Goal: Information Seeking & Learning: Learn about a topic

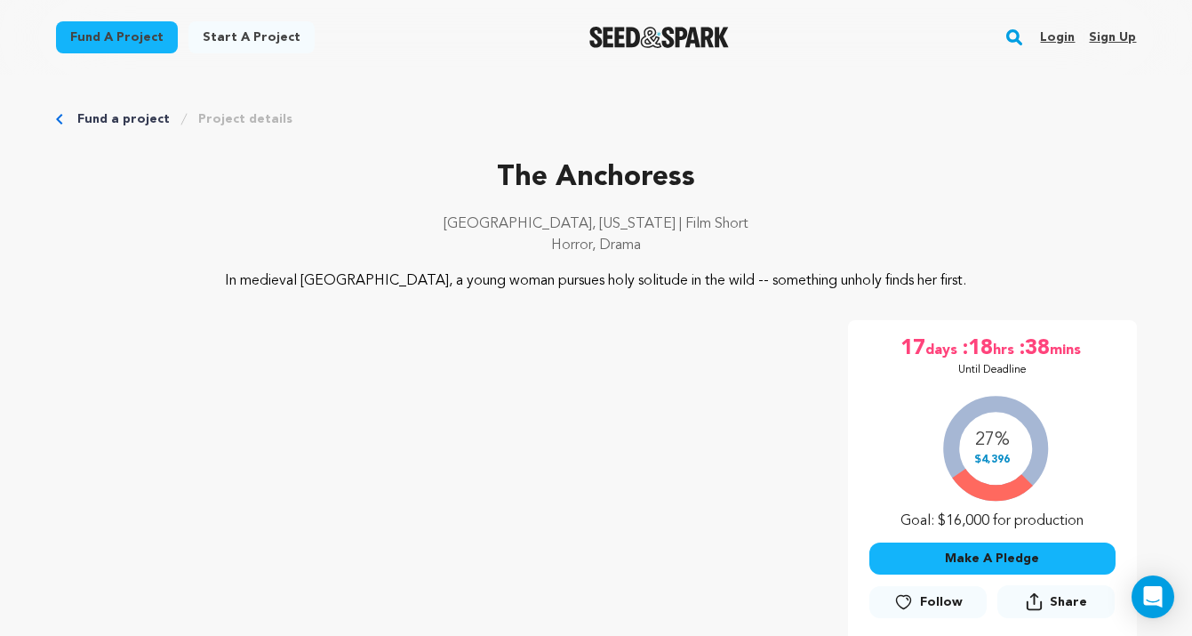
scroll to position [3979, 0]
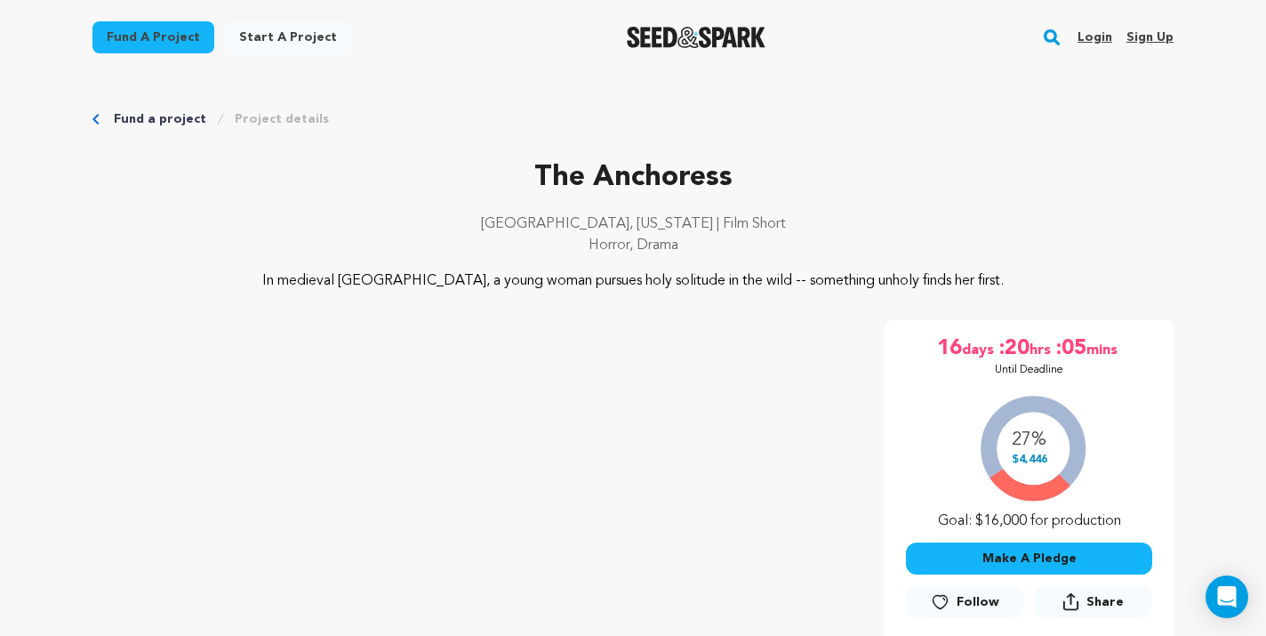
click at [142, 120] on link "Fund a project" at bounding box center [160, 119] width 92 height 18
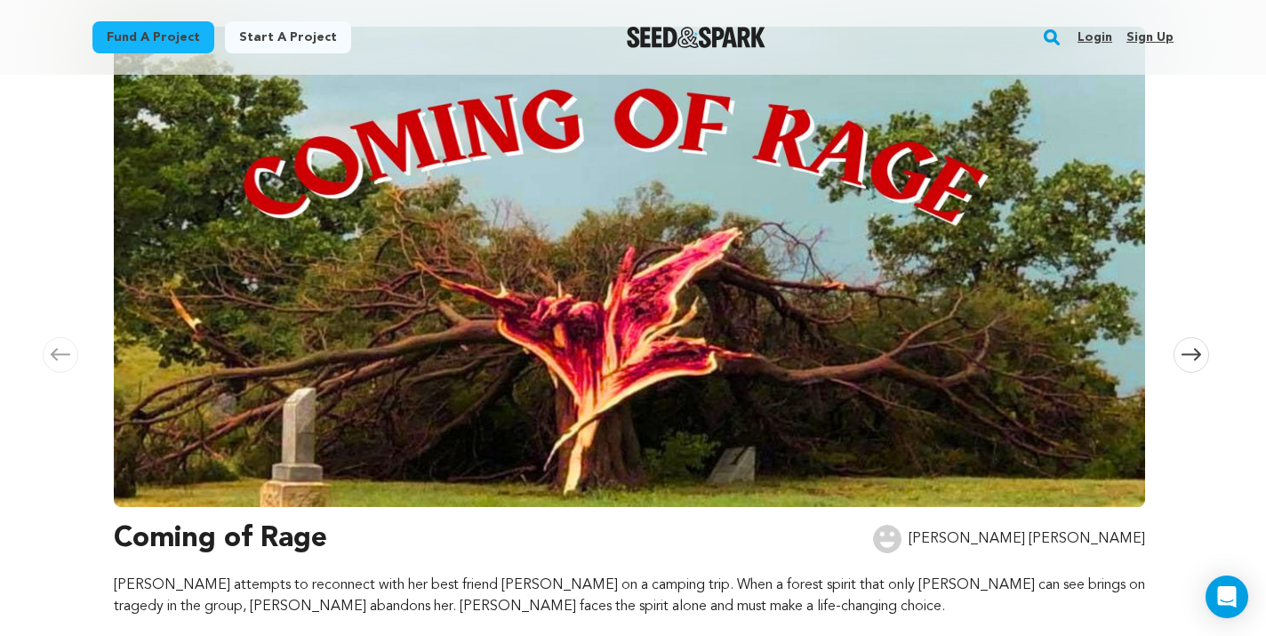
scroll to position [454, 0]
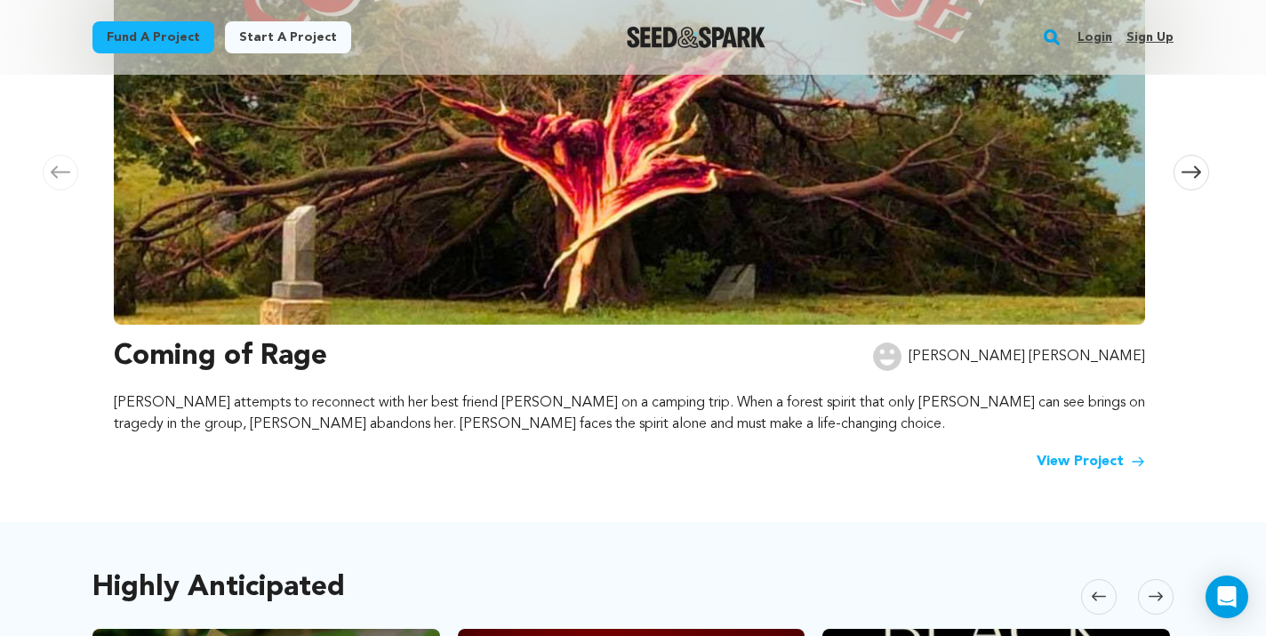
click at [221, 351] on h3 "Coming of Rage" at bounding box center [220, 356] width 213 height 43
click at [1088, 459] on link "View Project" at bounding box center [1091, 461] width 108 height 21
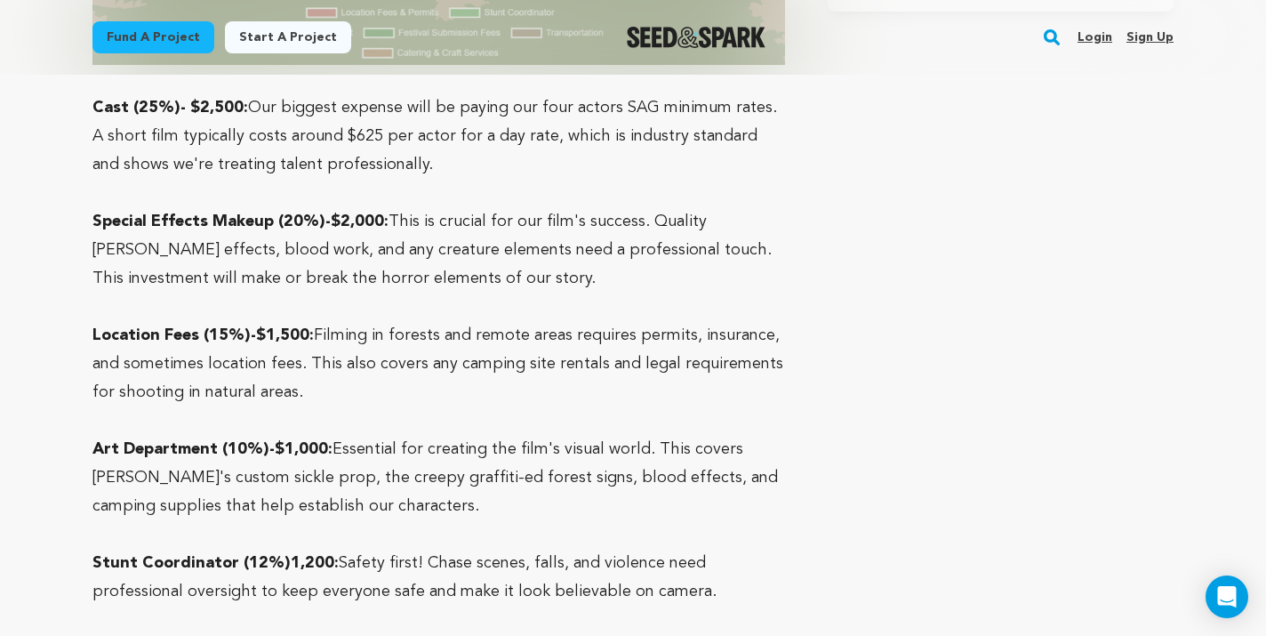
scroll to position [5380, 0]
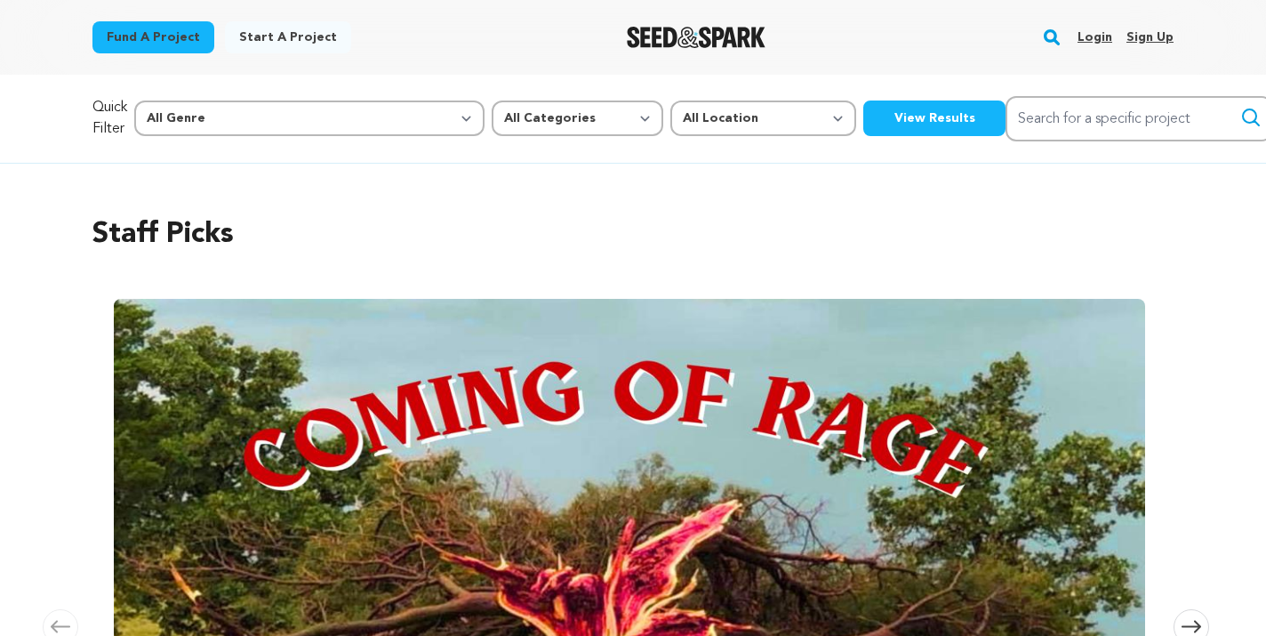
scroll to position [454, 0]
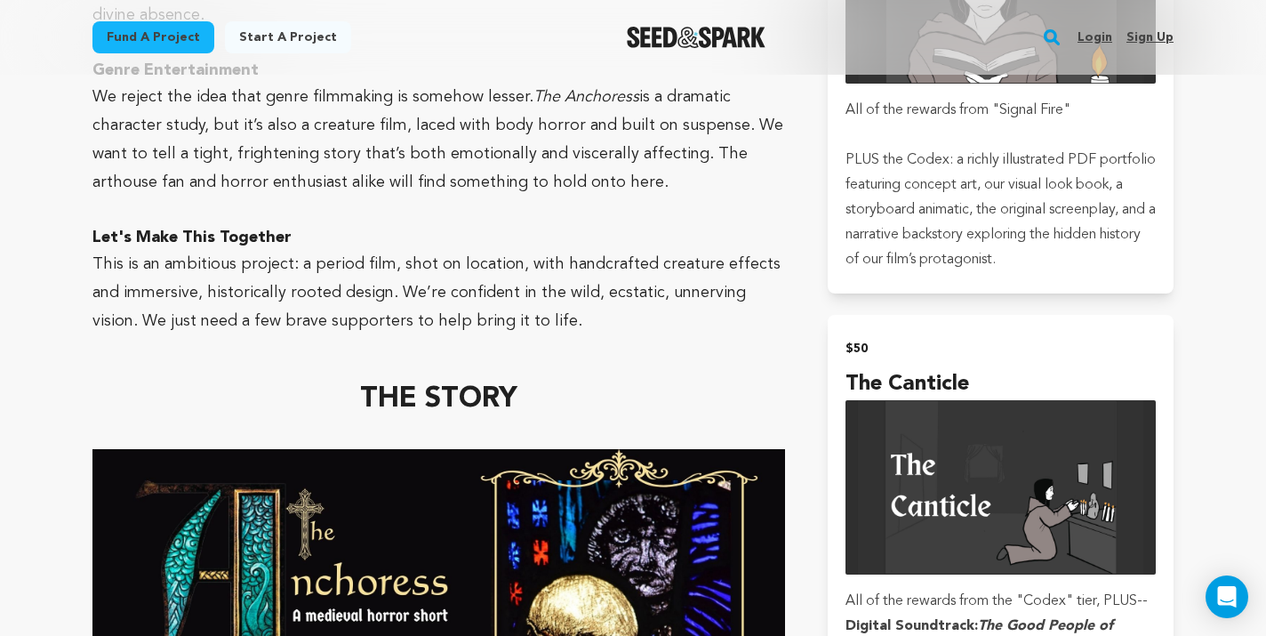
scroll to position [1771, 0]
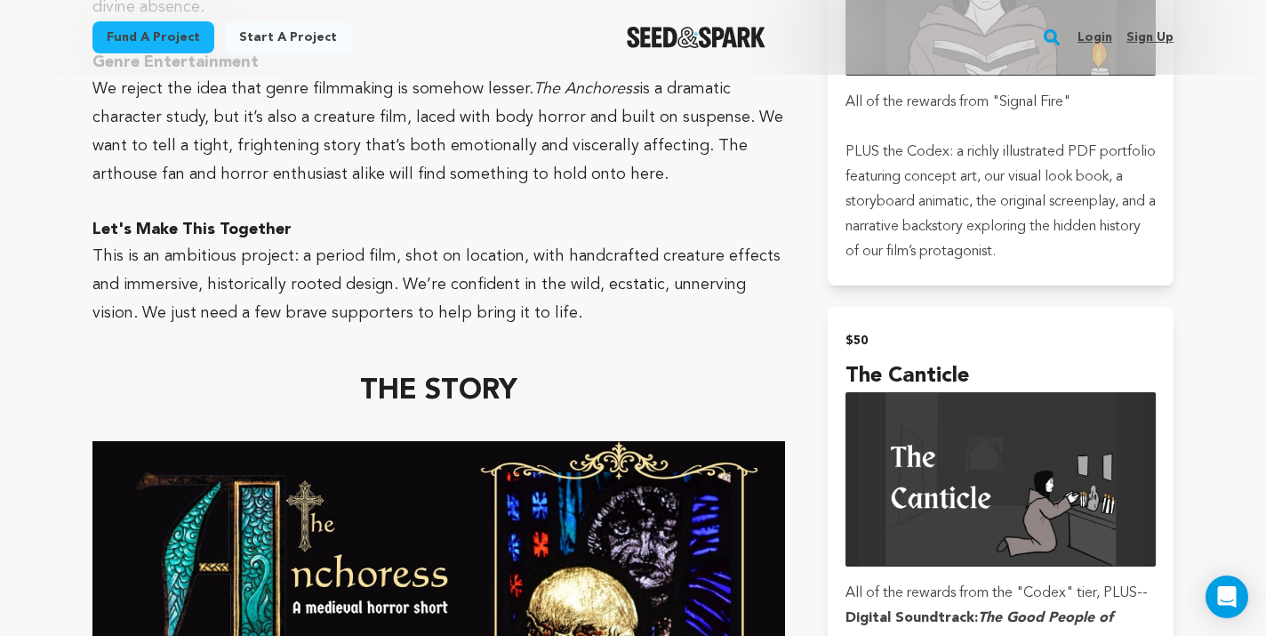
click at [138, 25] on link "Fund a project" at bounding box center [153, 37] width 122 height 32
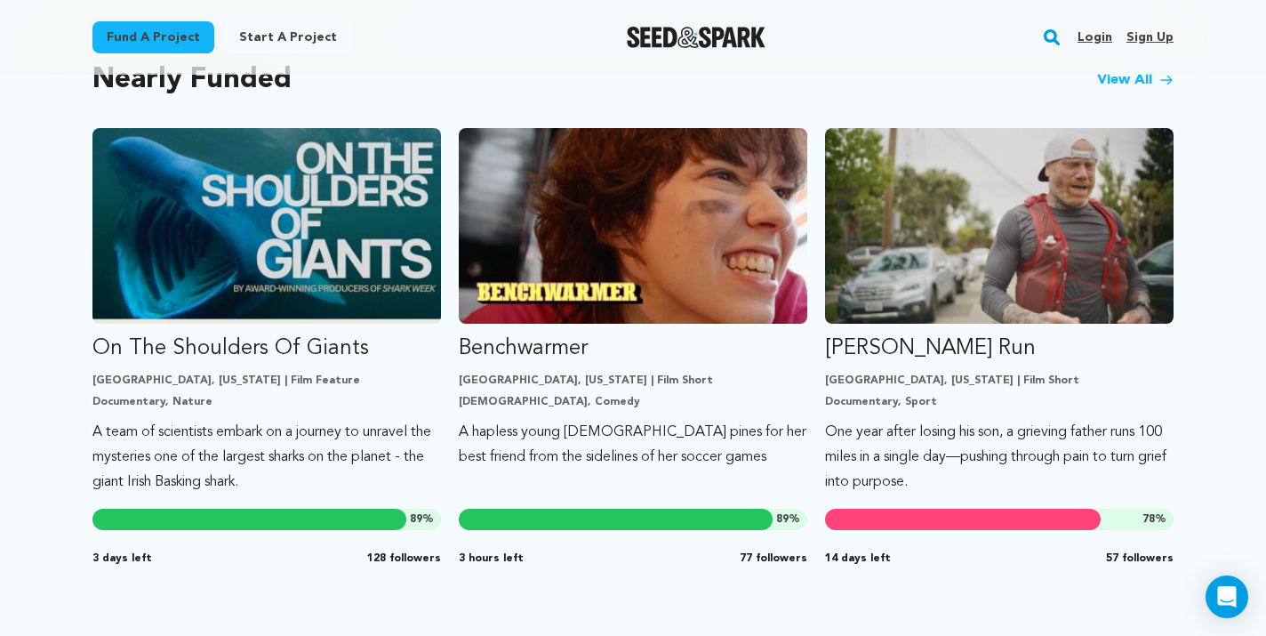
scroll to position [1535, 0]
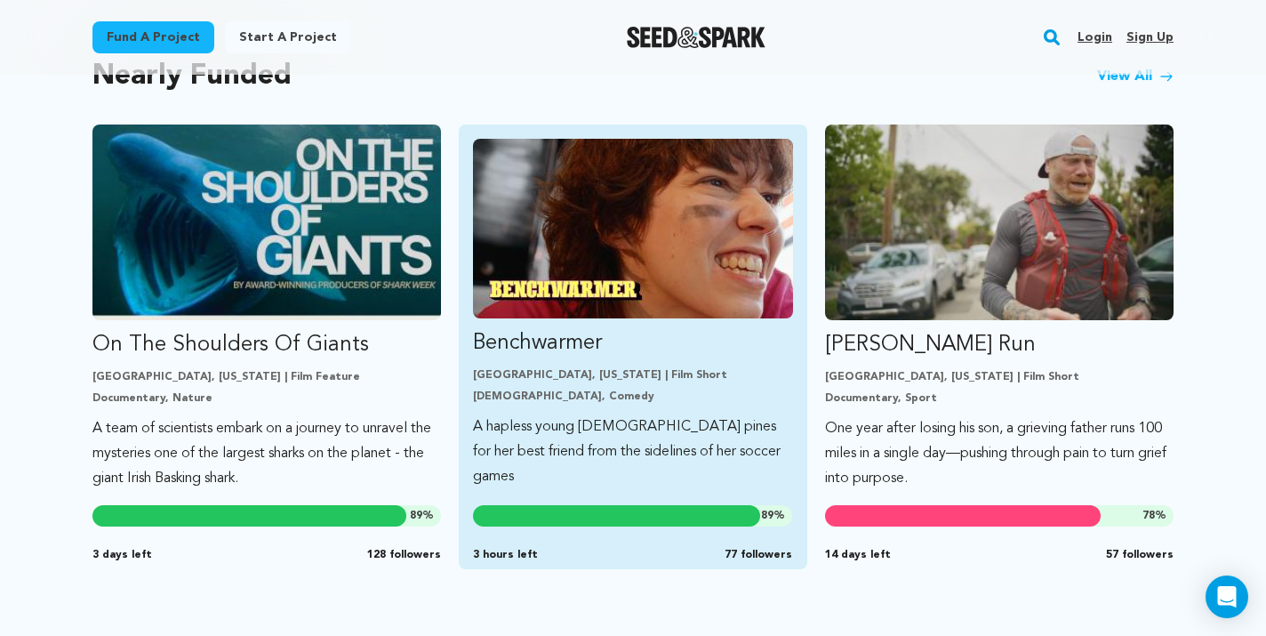
click at [577, 333] on p "Benchwarmer" at bounding box center [633, 343] width 320 height 28
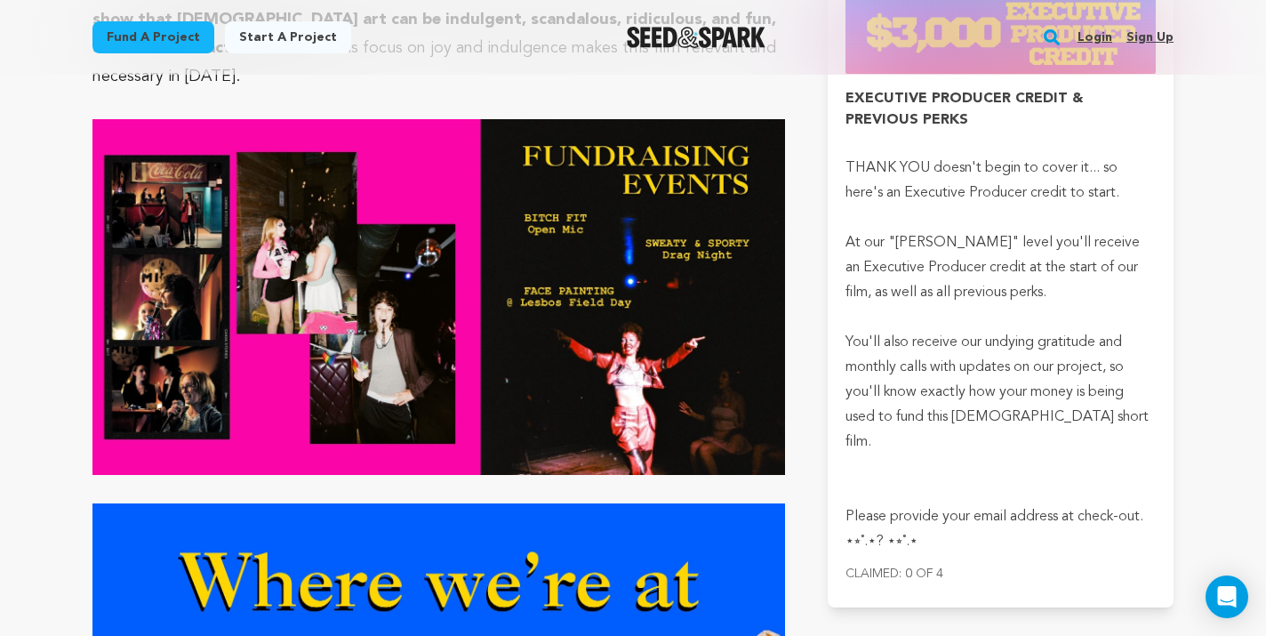
scroll to position [7216, 0]
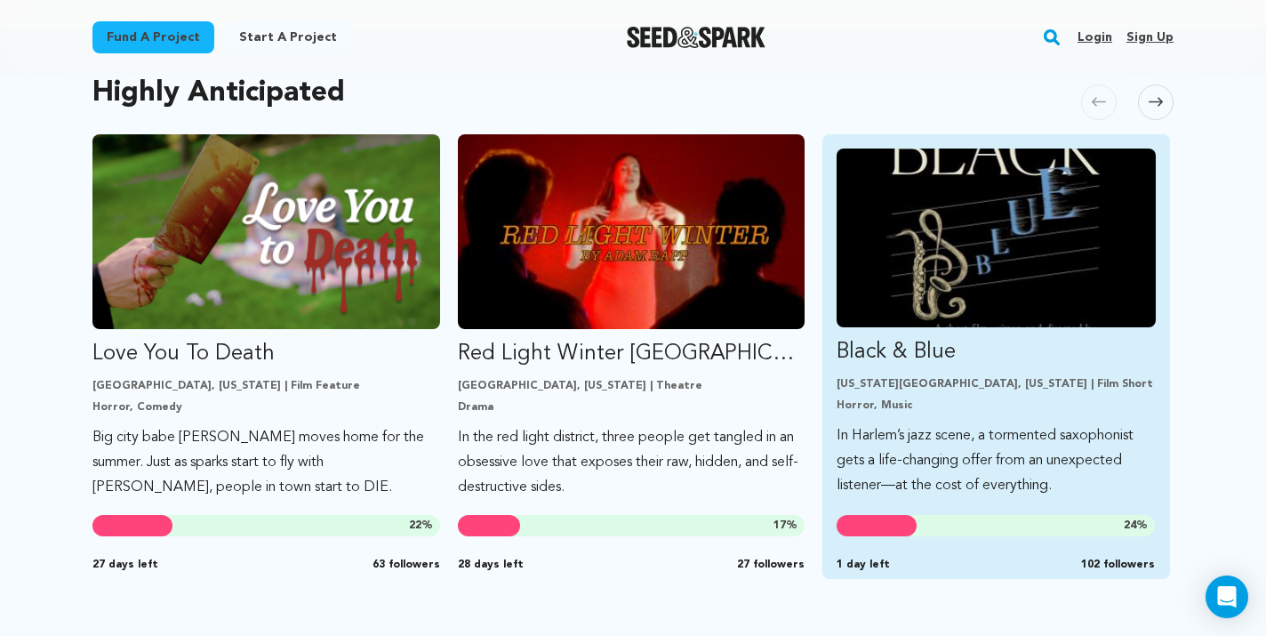
scroll to position [977, 0]
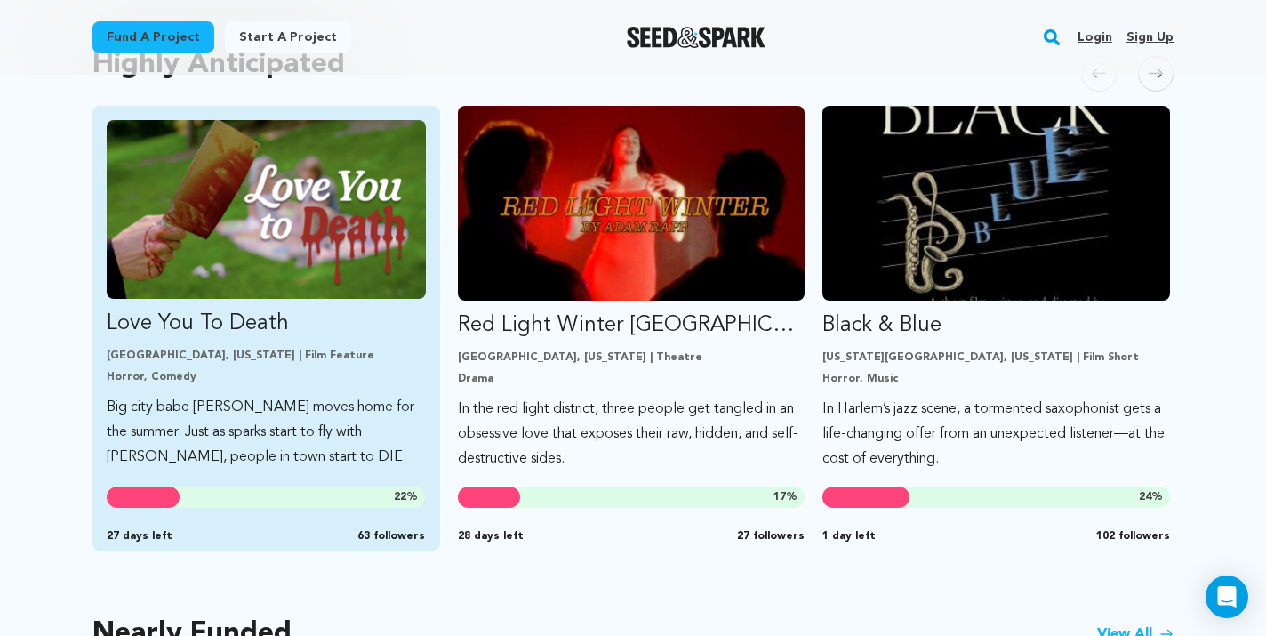
click at [266, 374] on p "Horror, Comedy" at bounding box center [266, 377] width 319 height 14
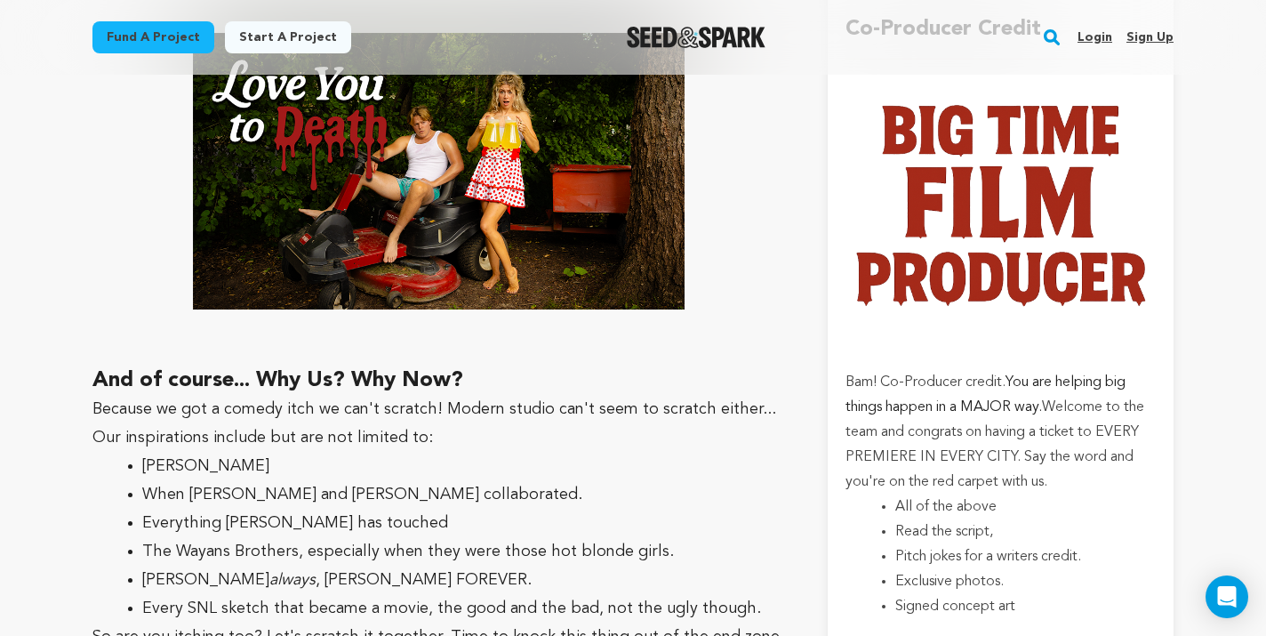
scroll to position [4793, 0]
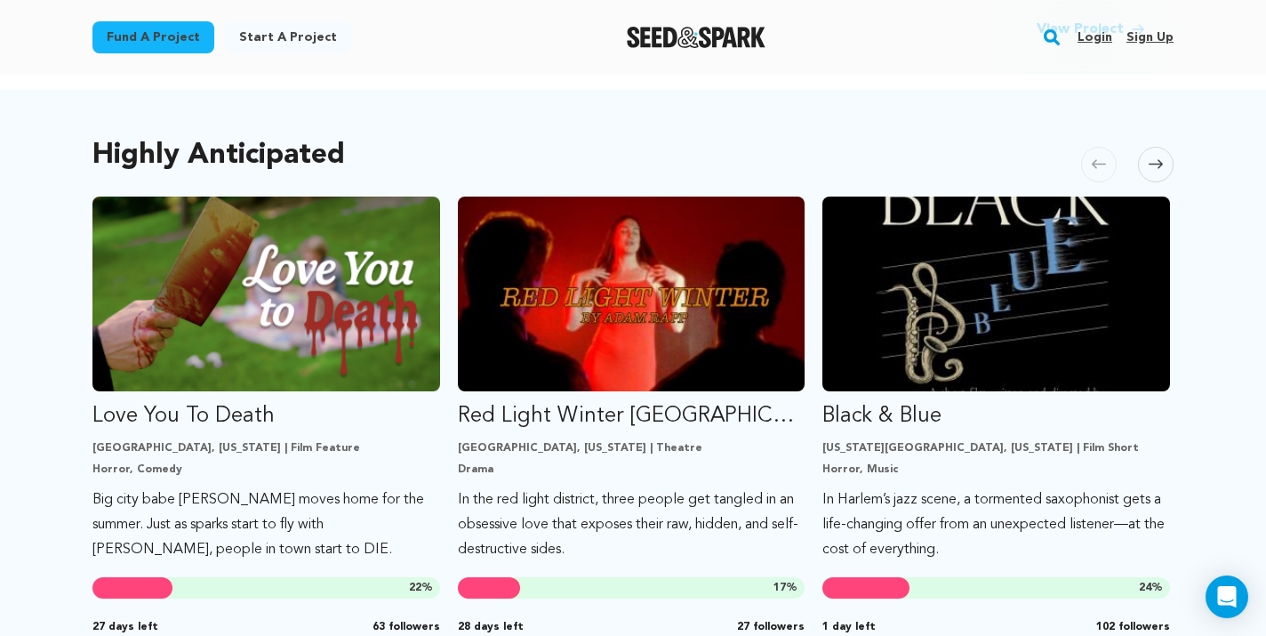
scroll to position [886, 0]
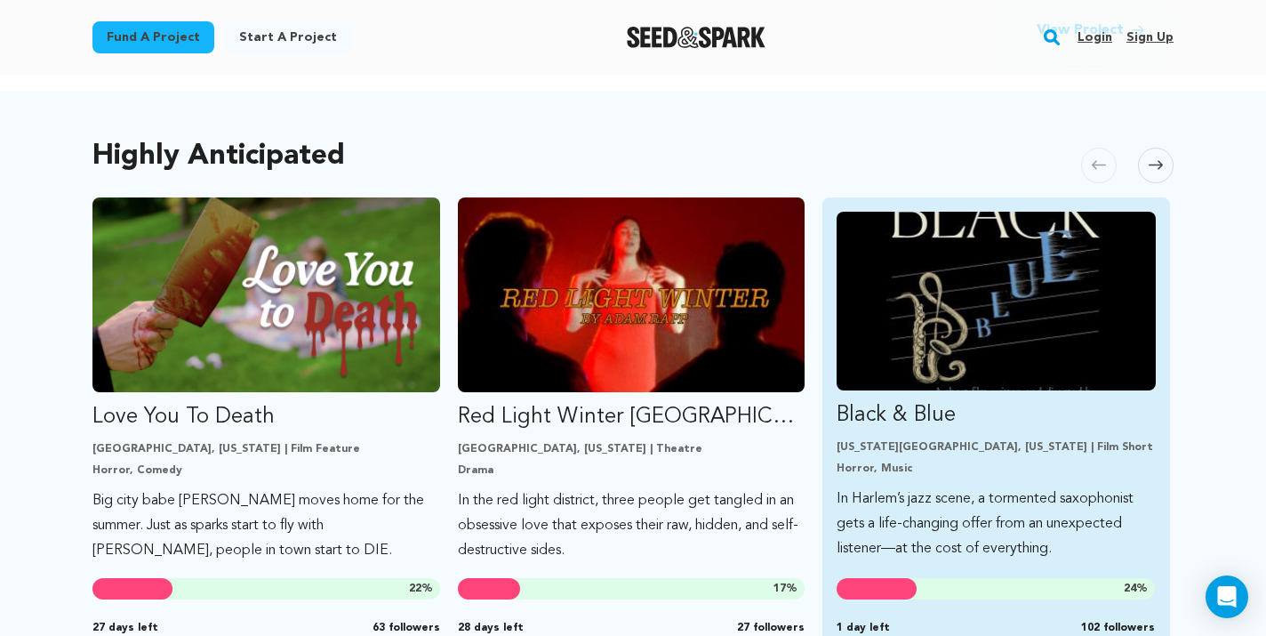
click at [922, 410] on p "Black & Blue" at bounding box center [996, 415] width 319 height 28
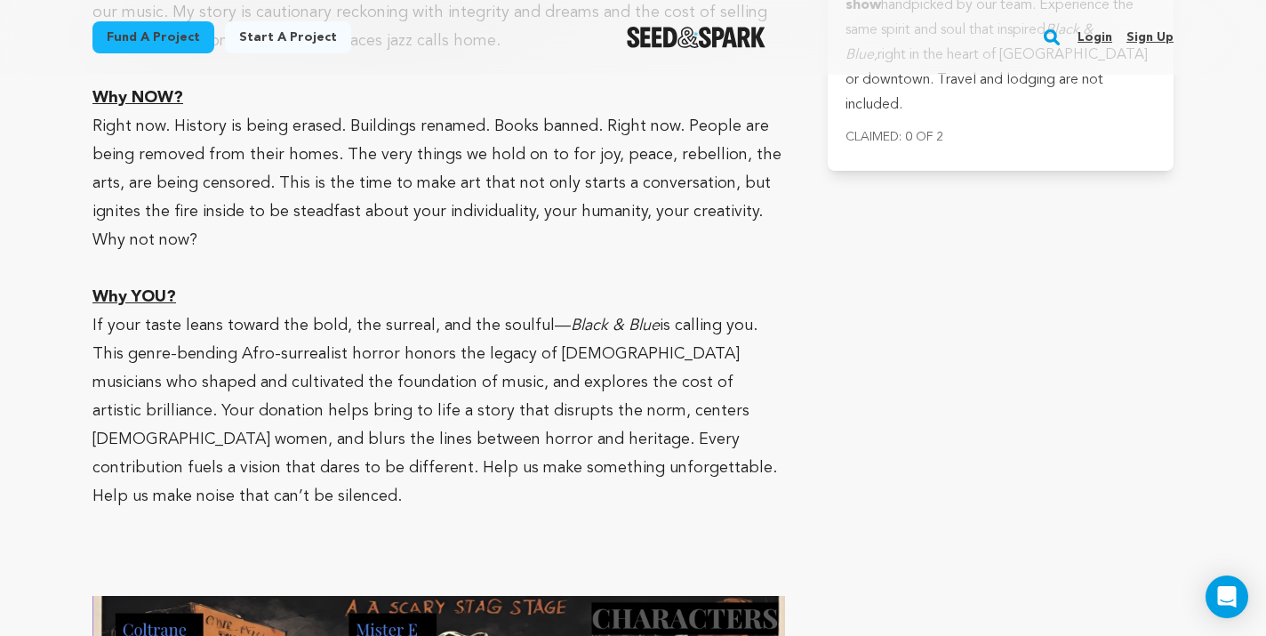
scroll to position [3926, 0]
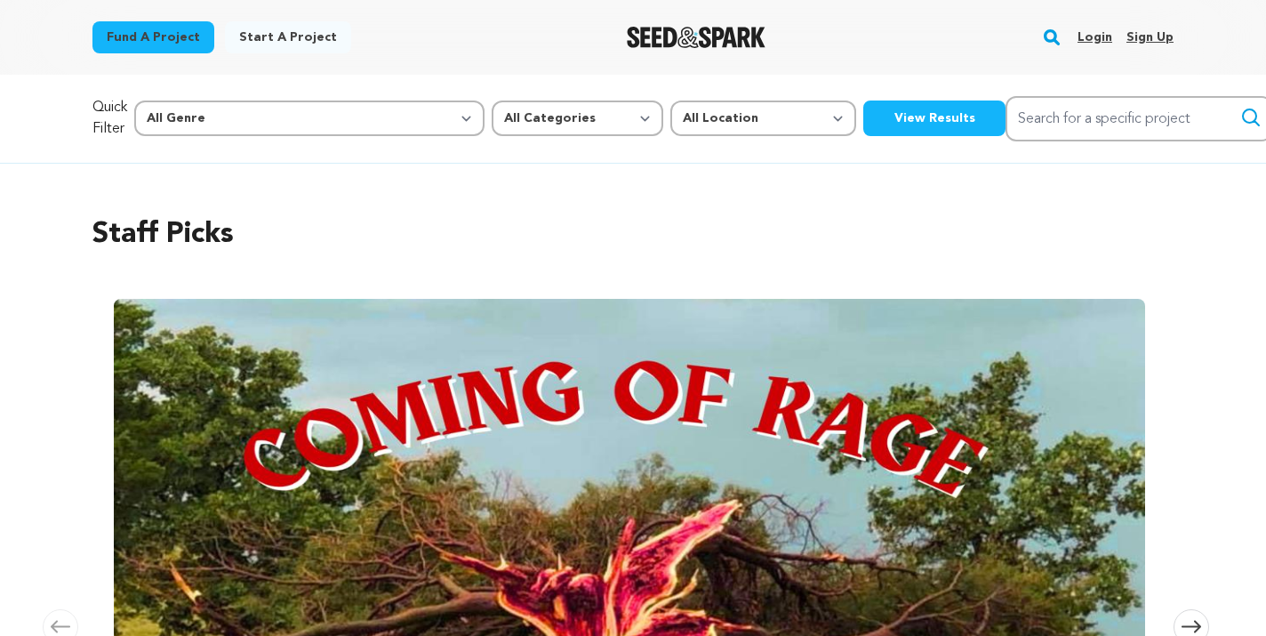
scroll to position [886, 0]
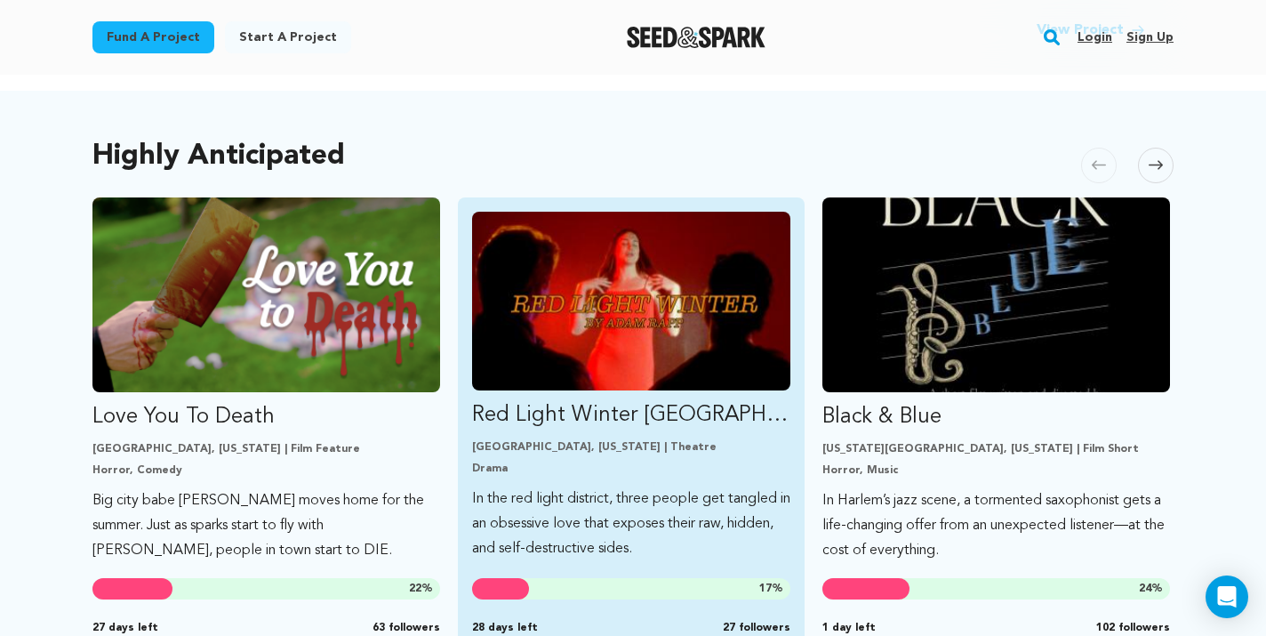
click at [640, 450] on p "Los Angeles, California | Theatre" at bounding box center [631, 447] width 319 height 14
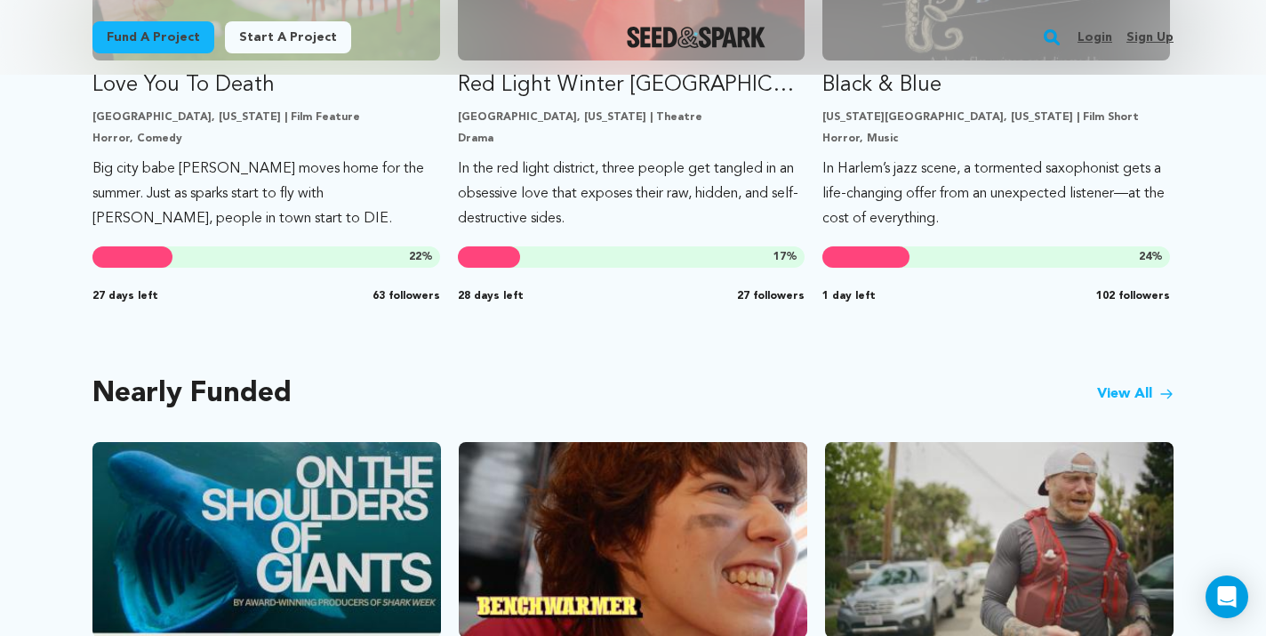
scroll to position [1216, 0]
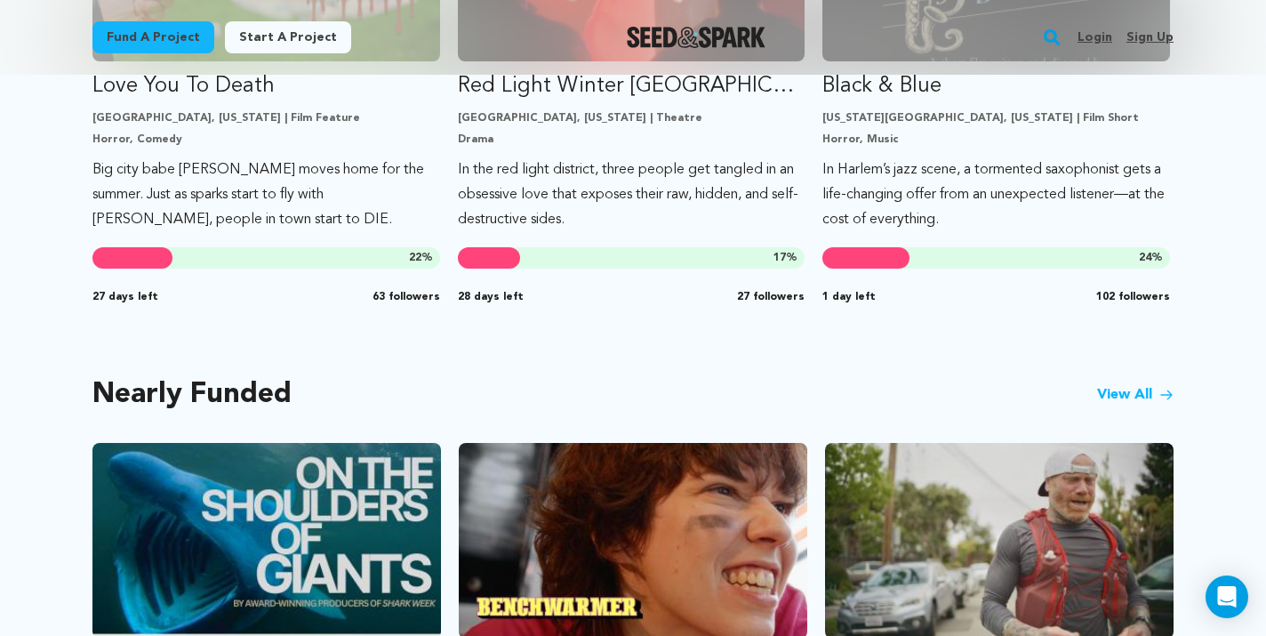
click at [1128, 397] on link "View All" at bounding box center [1135, 394] width 76 height 21
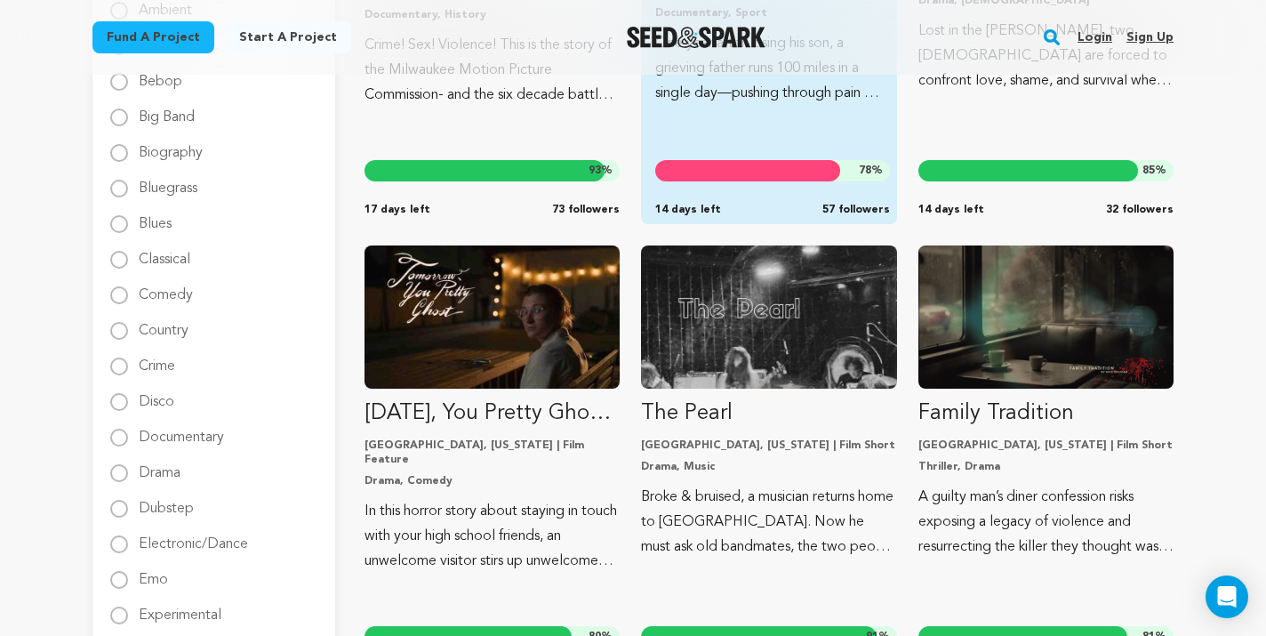
scroll to position [678, 0]
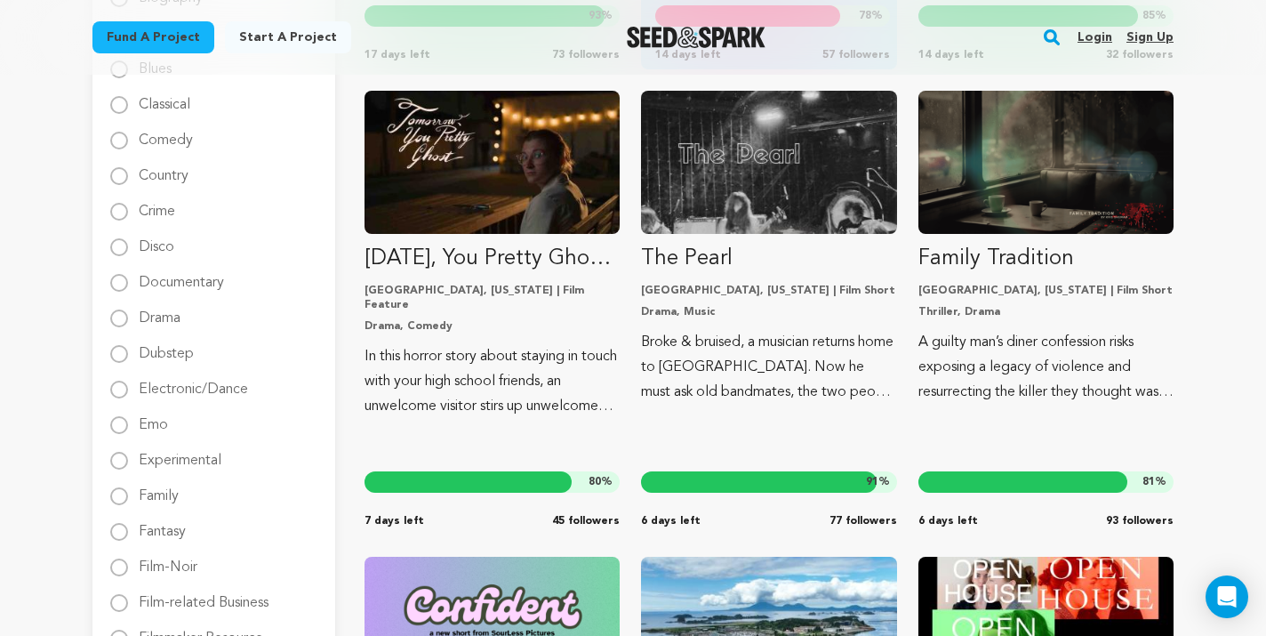
click at [781, 340] on p "Broke & bruised, a musician returns home to [GEOGRAPHIC_DATA]. Now he must ask …" at bounding box center [768, 367] width 255 height 75
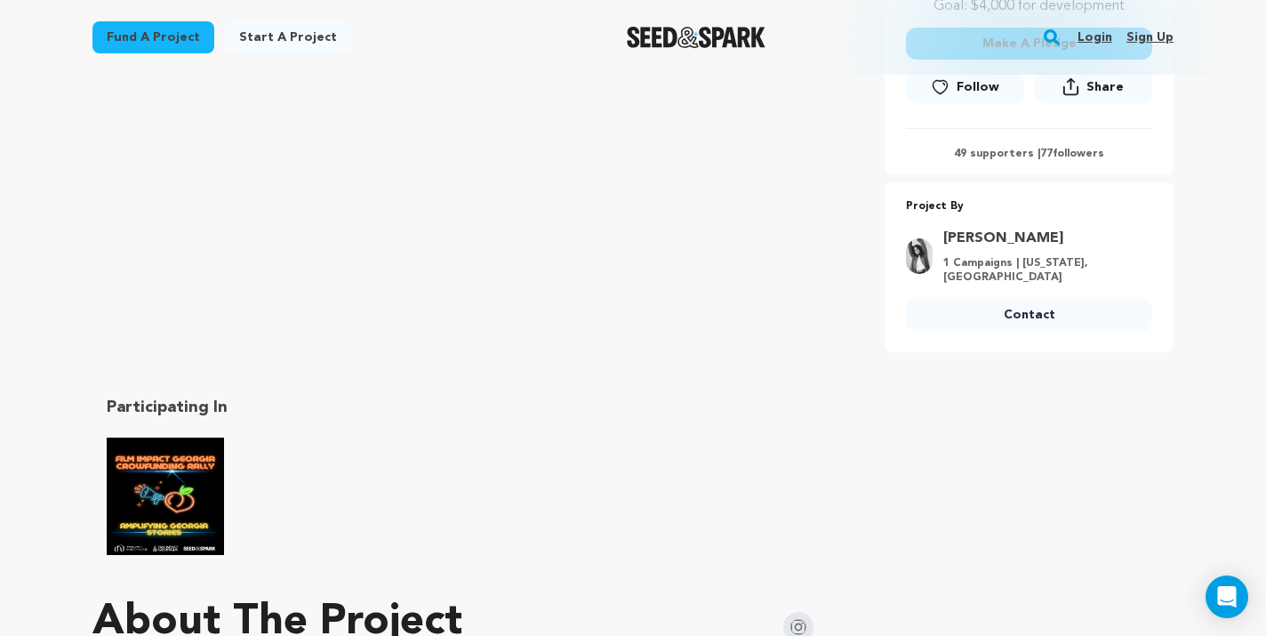
scroll to position [750, 0]
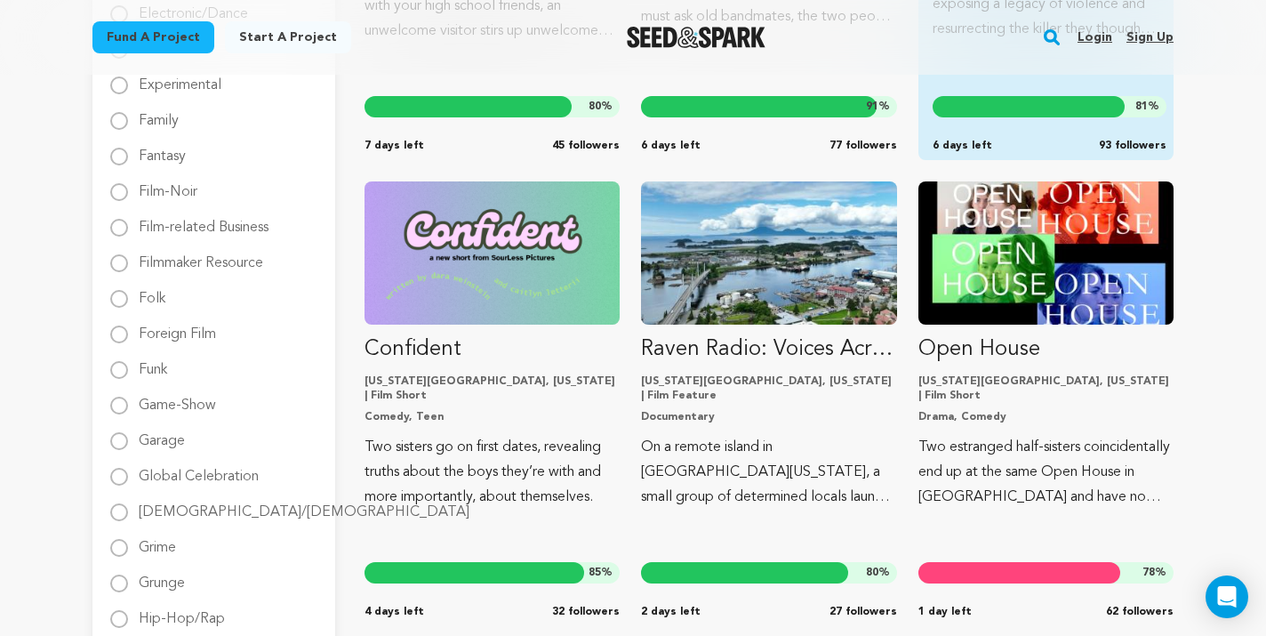
scroll to position [1066, 0]
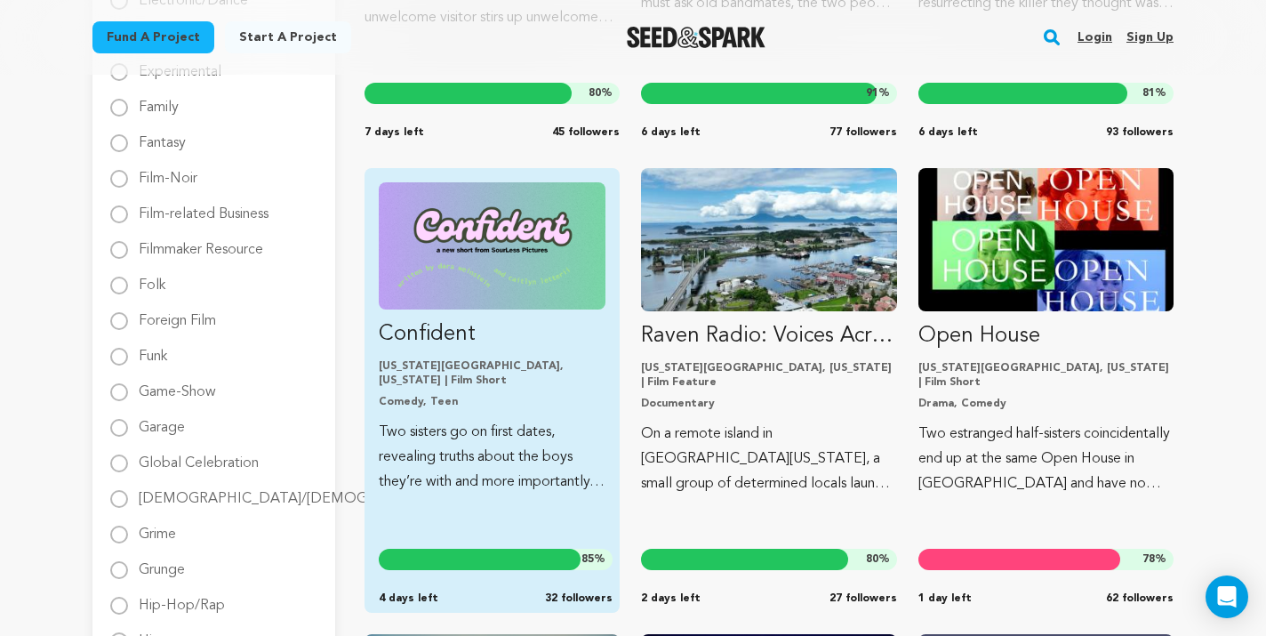
click at [514, 301] on img "Fund Confident" at bounding box center [492, 245] width 227 height 127
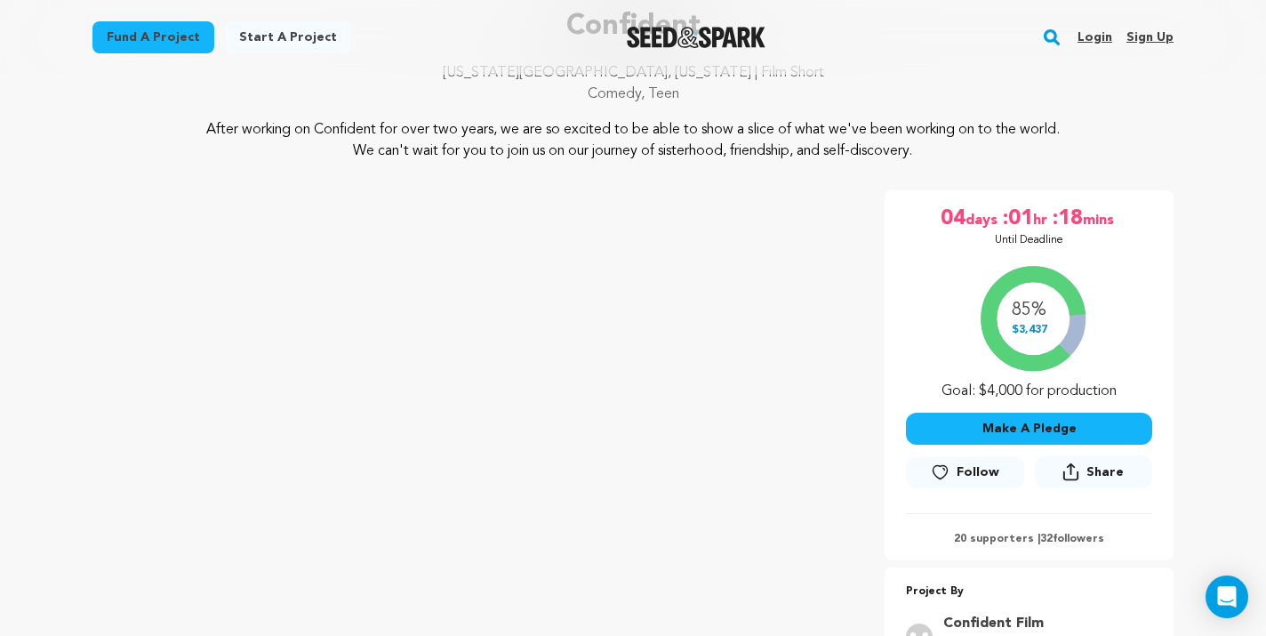
scroll to position [153, 0]
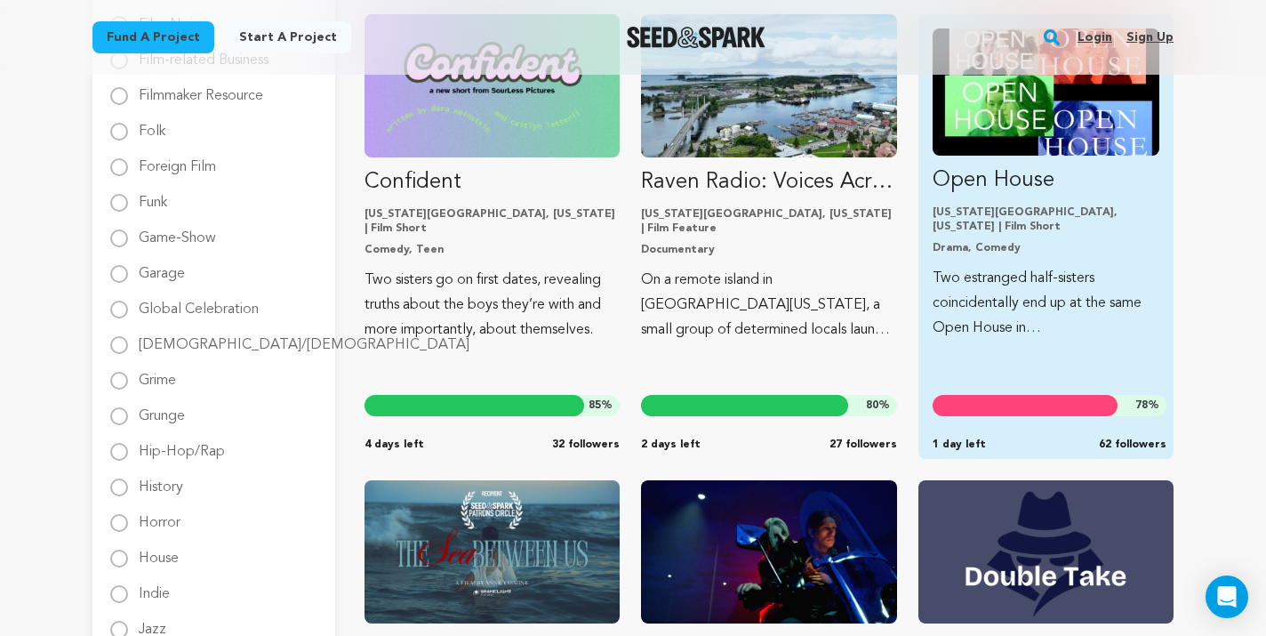
scroll to position [1555, 0]
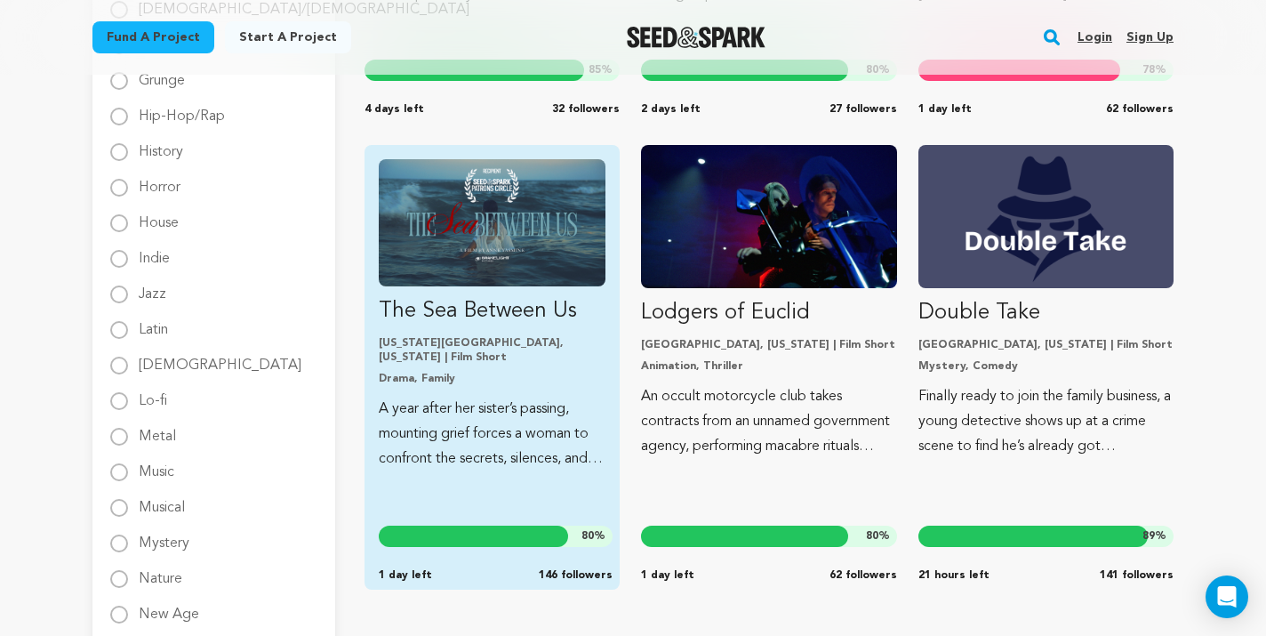
click at [571, 232] on img "Fund The Sea Between Us" at bounding box center [492, 222] width 227 height 127
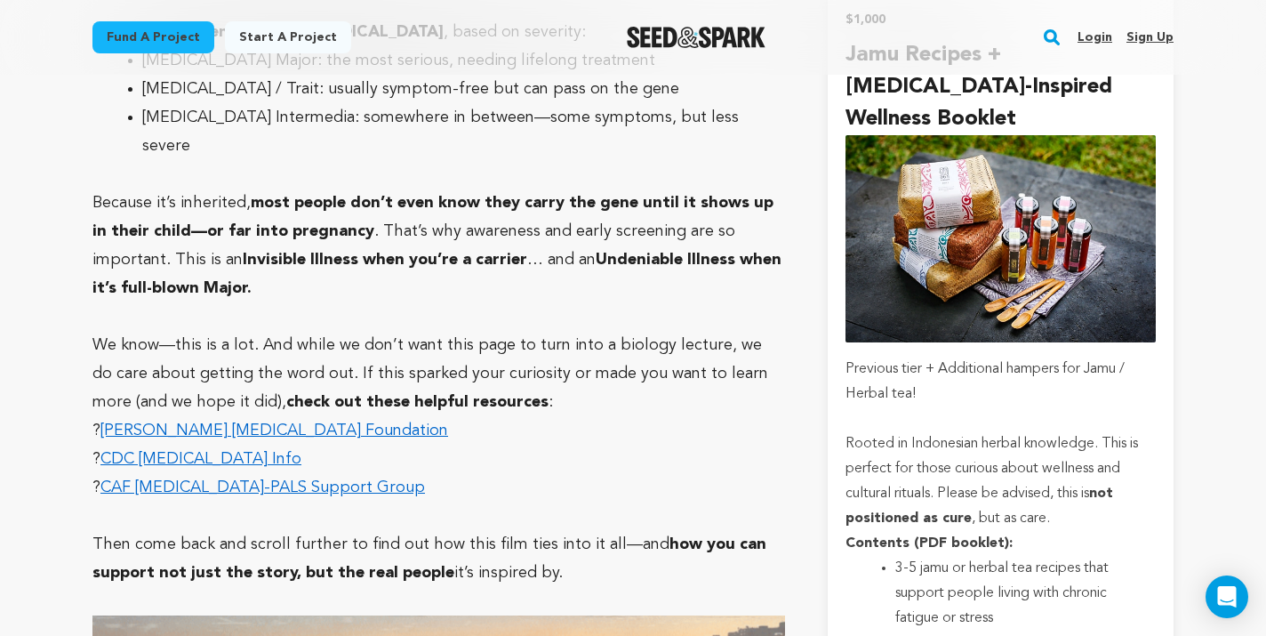
scroll to position [5229, 0]
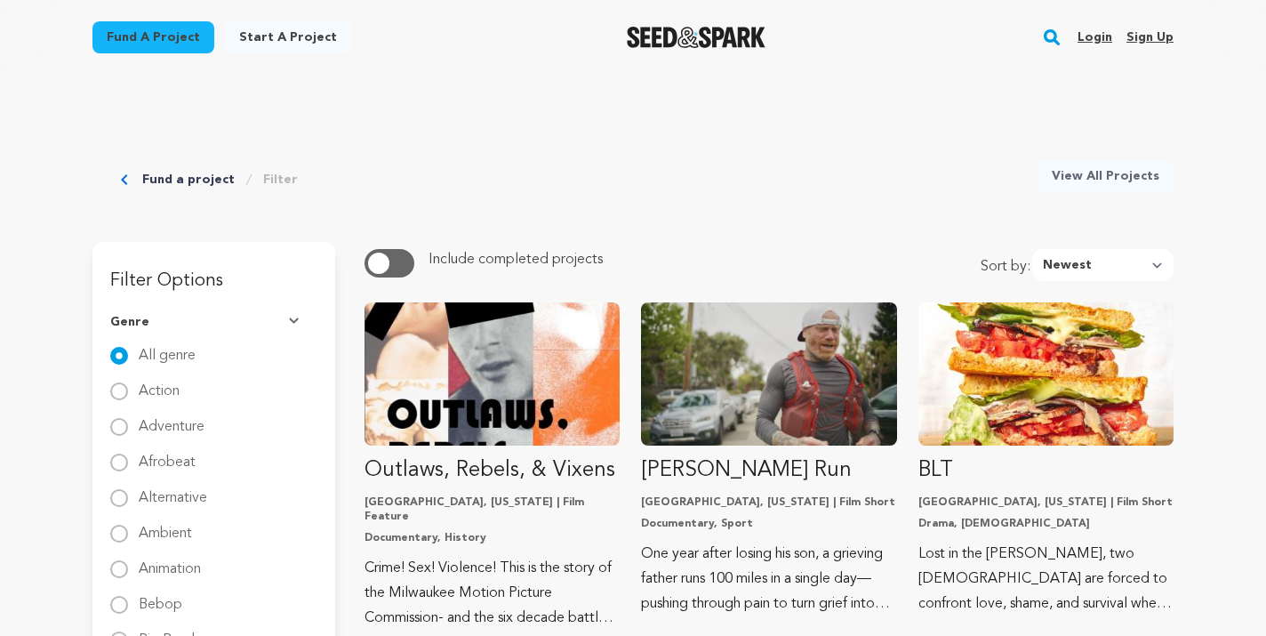
scroll to position [1555, 0]
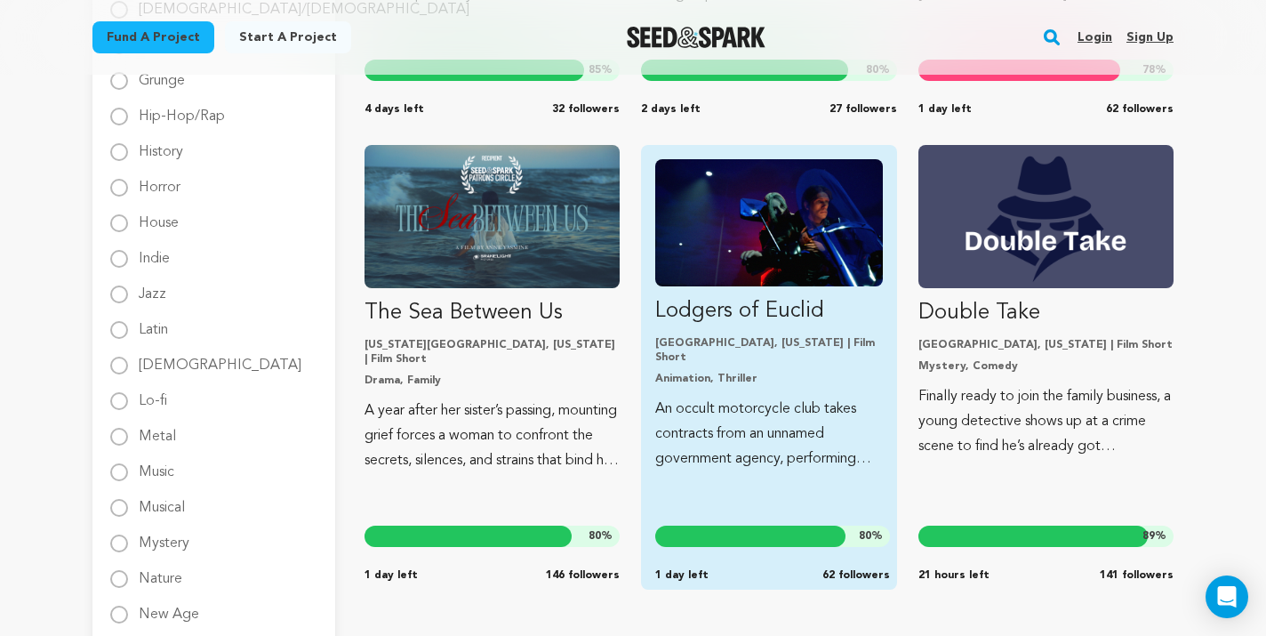
click at [809, 322] on p "Lodgers of Euclid" at bounding box center [768, 311] width 227 height 28
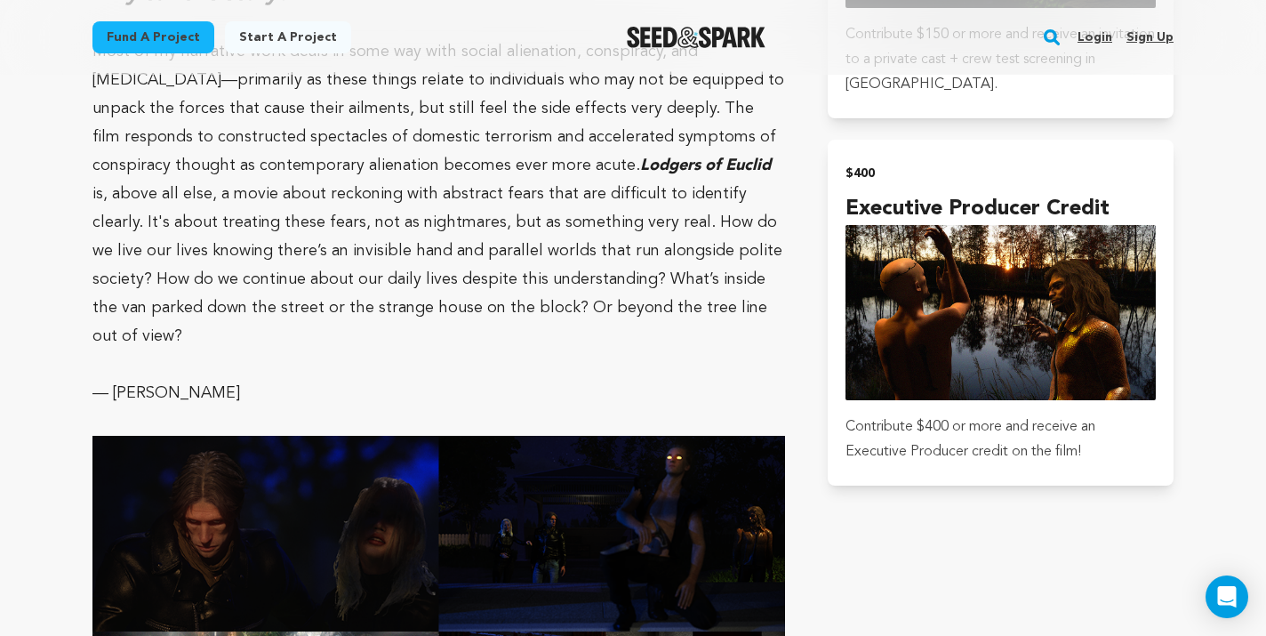
scroll to position [2182, 0]
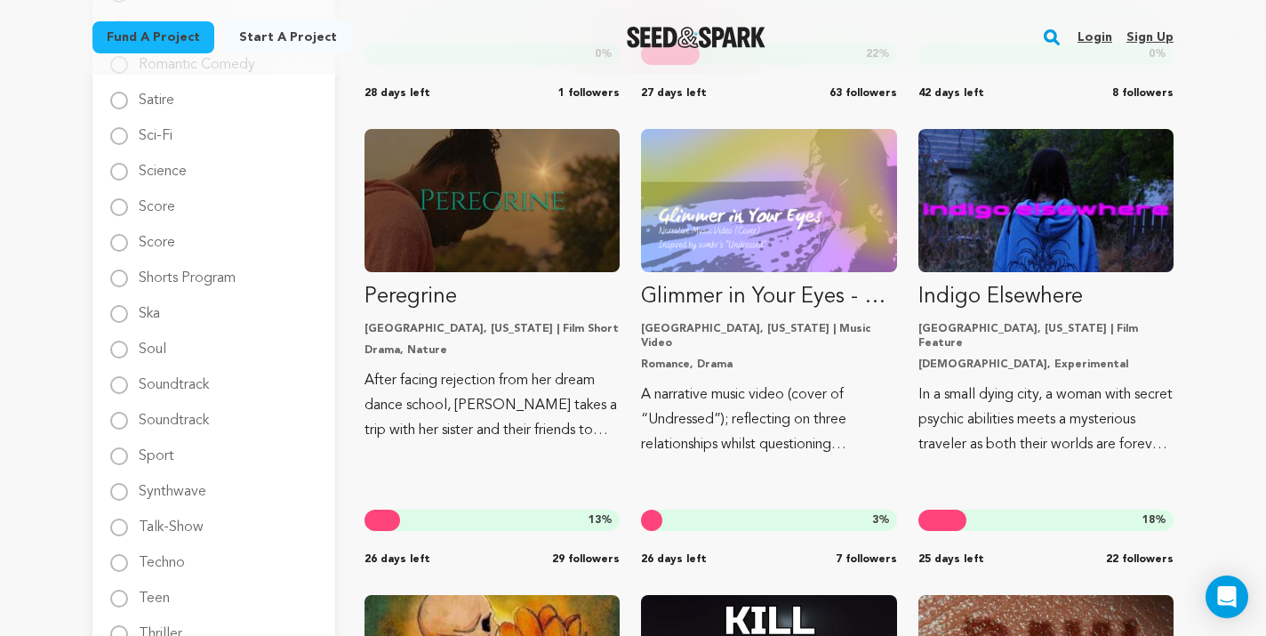
scroll to position [2561, 0]
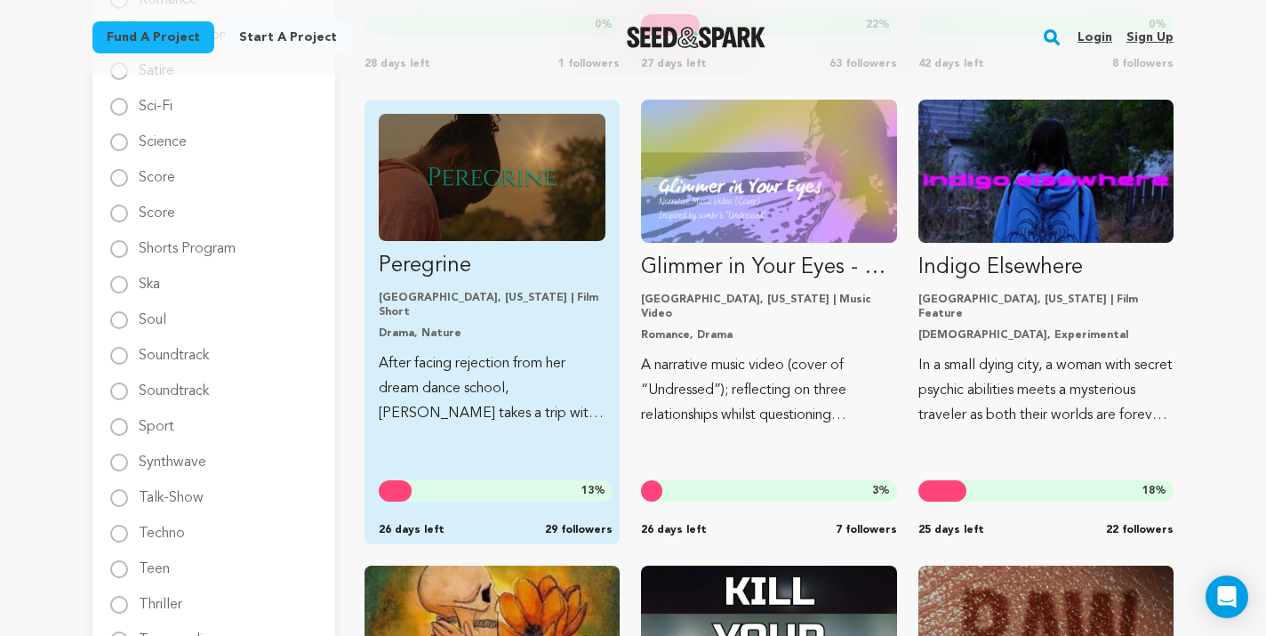
click at [443, 270] on p "Peregrine" at bounding box center [492, 266] width 227 height 28
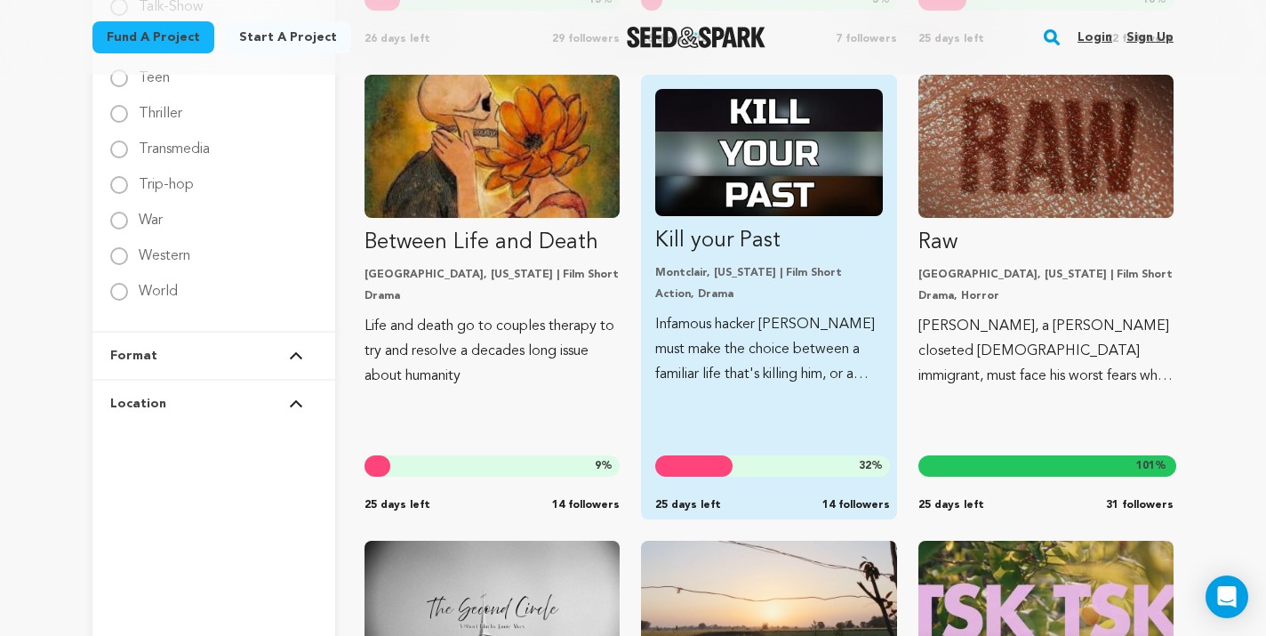
scroll to position [3318, 0]
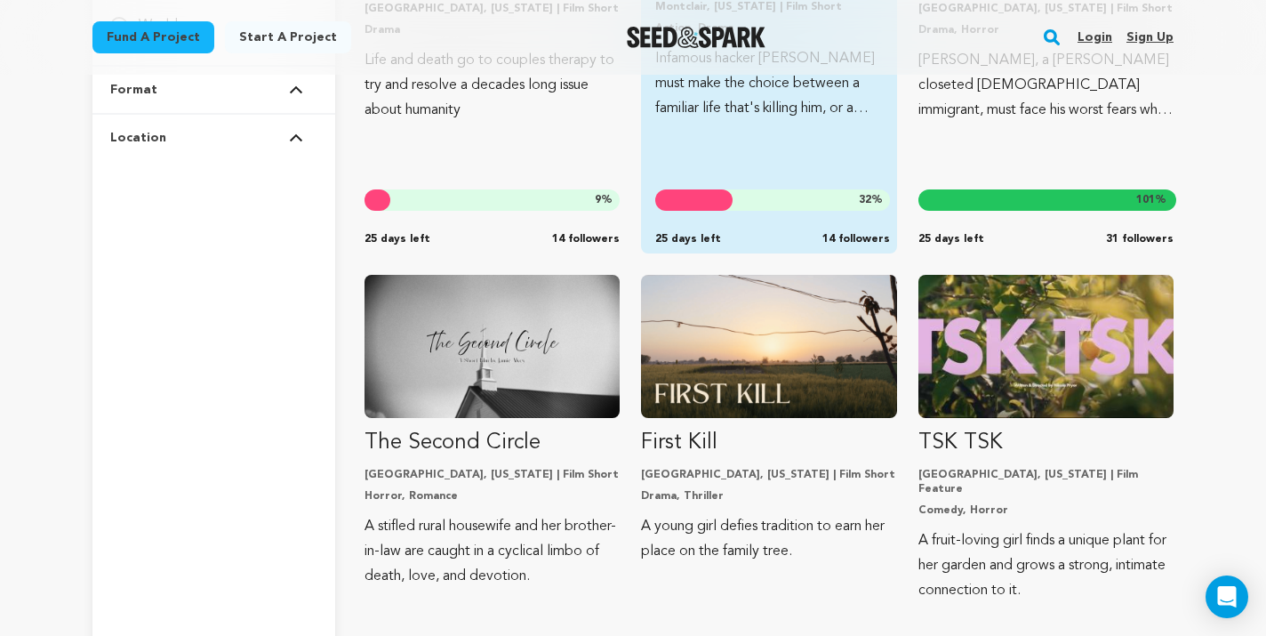
click at [716, 397] on img "Fund First Kill" at bounding box center [768, 346] width 255 height 143
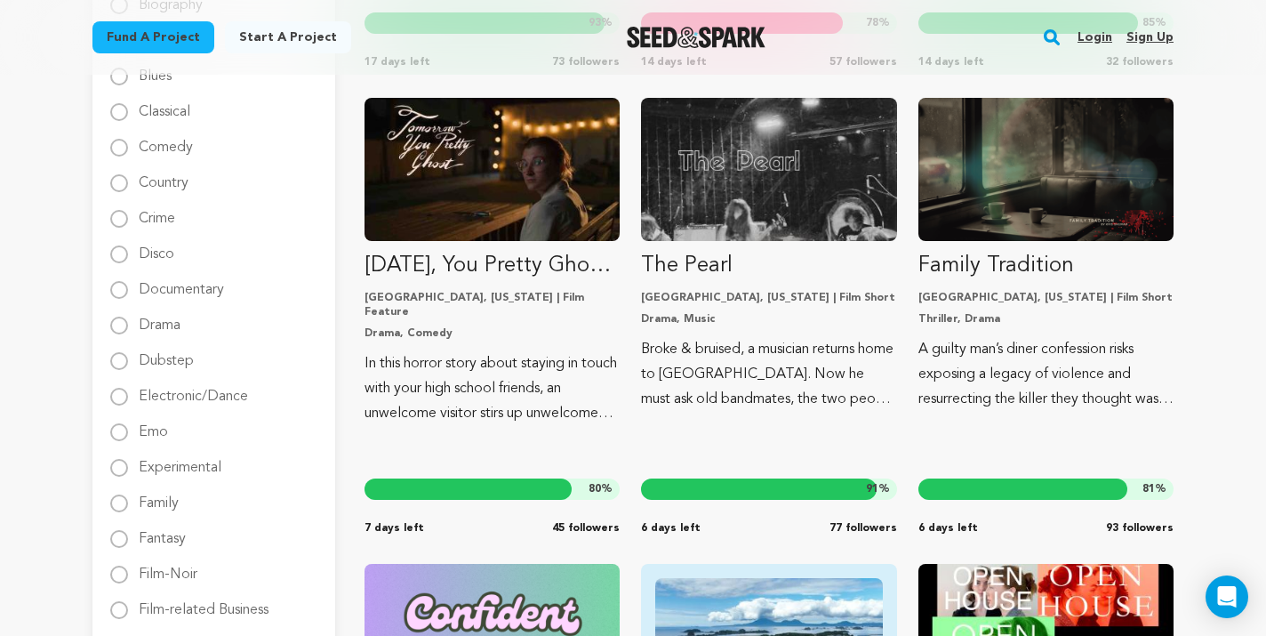
scroll to position [665, 0]
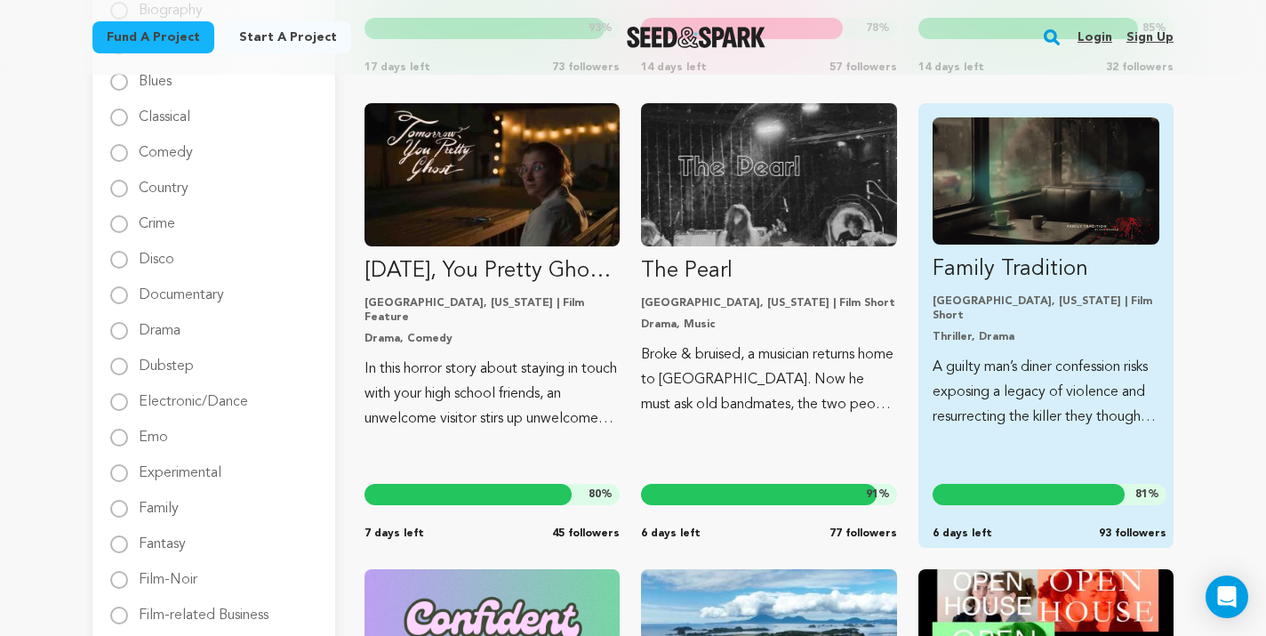
click at [1089, 173] on img "Fund Family Tradition" at bounding box center [1046, 180] width 227 height 127
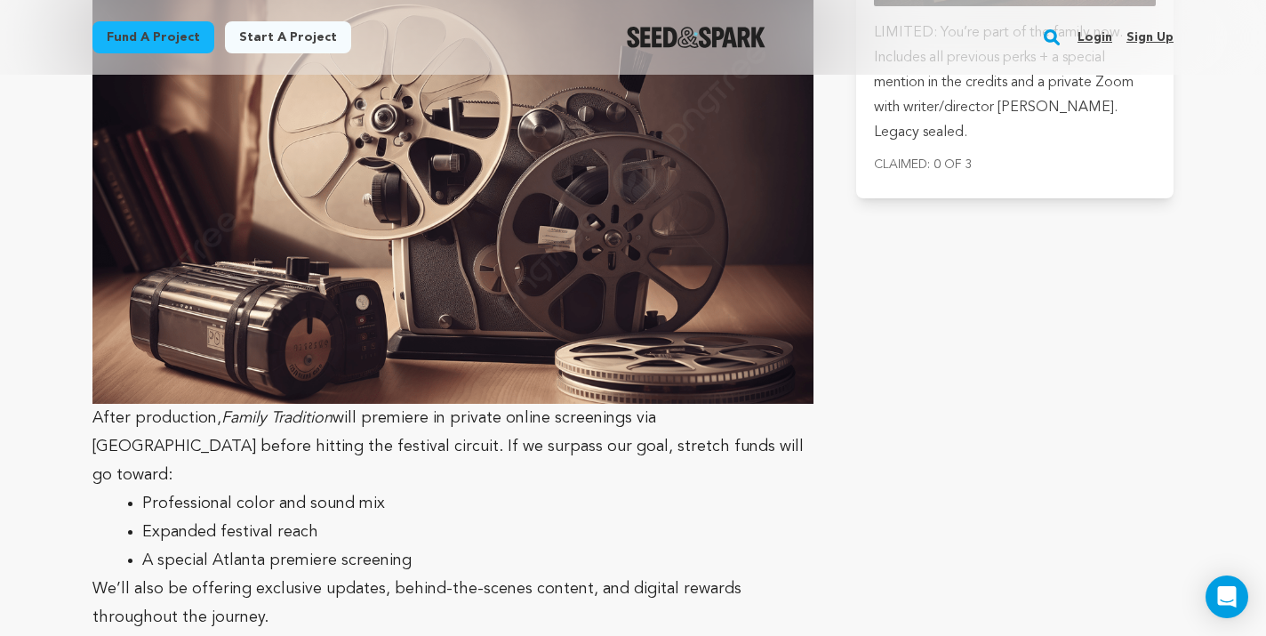
scroll to position [7138, 0]
